Goal: Check status

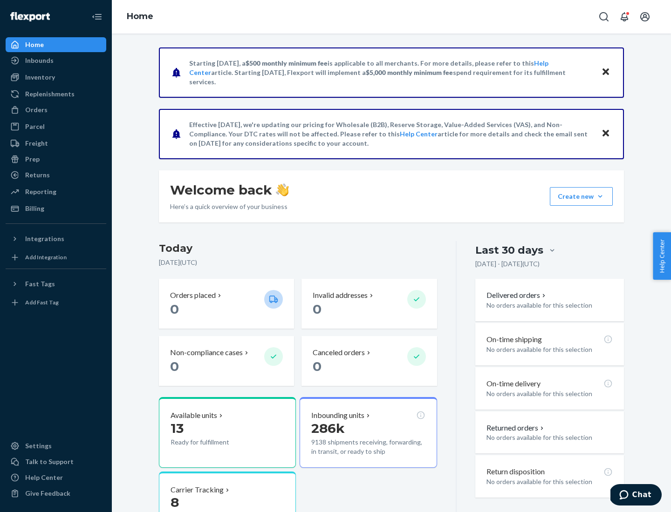
click at [600, 196] on button "Create new Create new inbound Create new order Create new product" at bounding box center [580, 196] width 63 height 19
click at [39, 61] on div "Inbounds" at bounding box center [39, 60] width 28 height 9
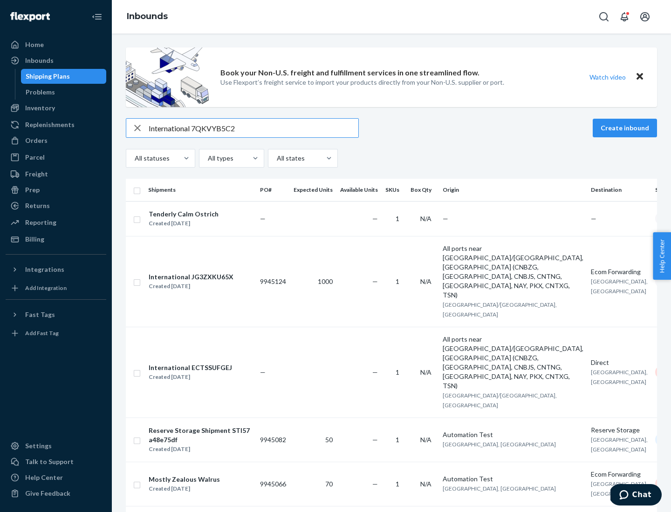
type input "International 7QKVYB5C29"
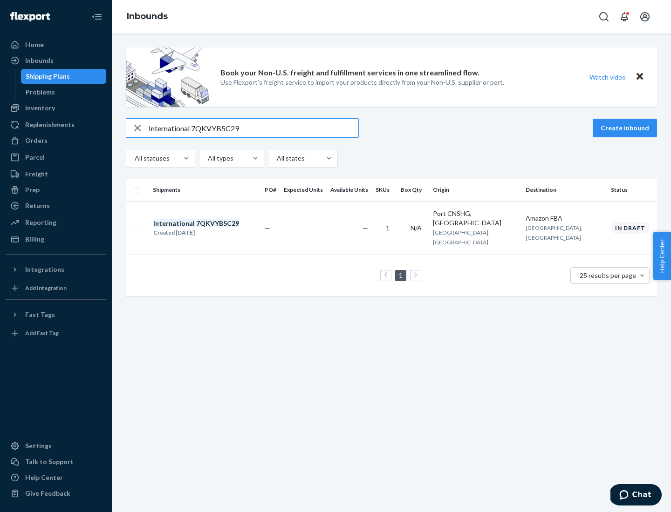
click at [212, 228] on div "Created [DATE]" at bounding box center [196, 232] width 86 height 9
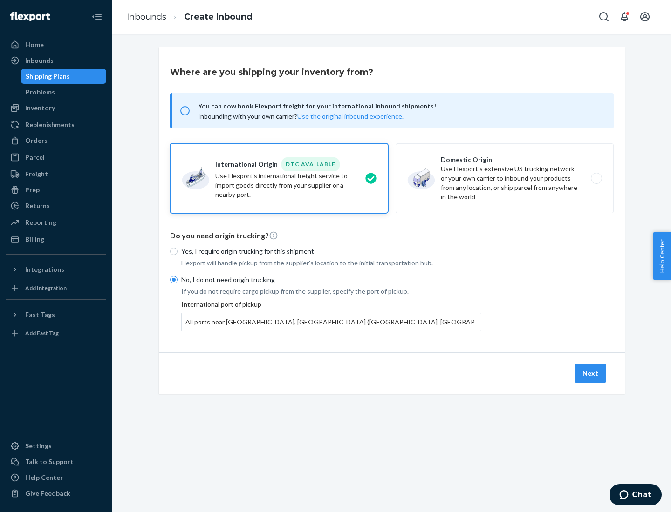
click at [590, 373] on button "Next" at bounding box center [590, 373] width 32 height 19
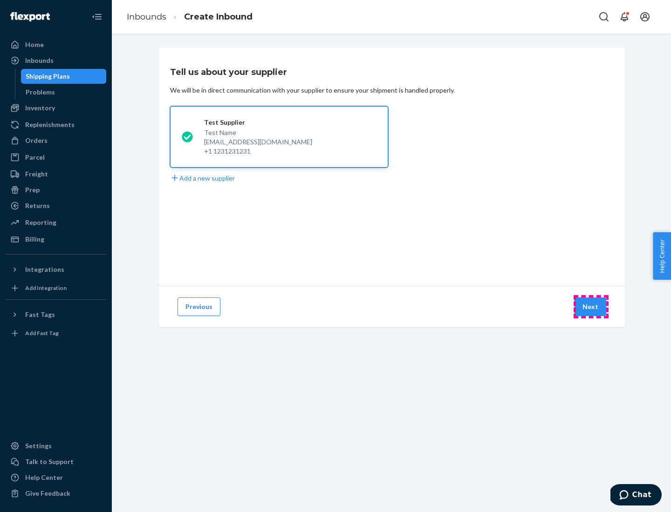
click at [590, 307] on button "Next" at bounding box center [590, 307] width 32 height 19
